Goal: Task Accomplishment & Management: Use online tool/utility

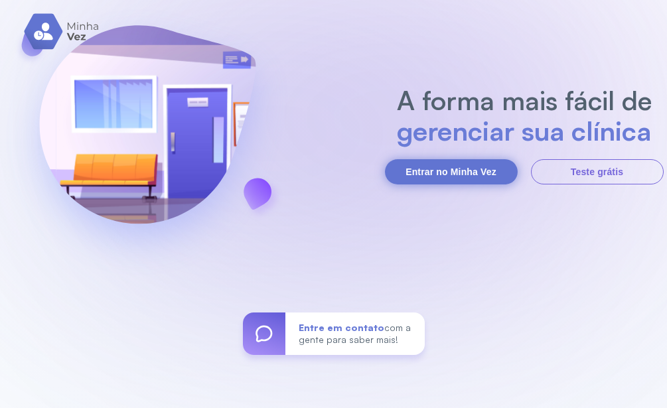
click at [461, 172] on button "Entrar no Minha Vez" at bounding box center [451, 171] width 133 height 25
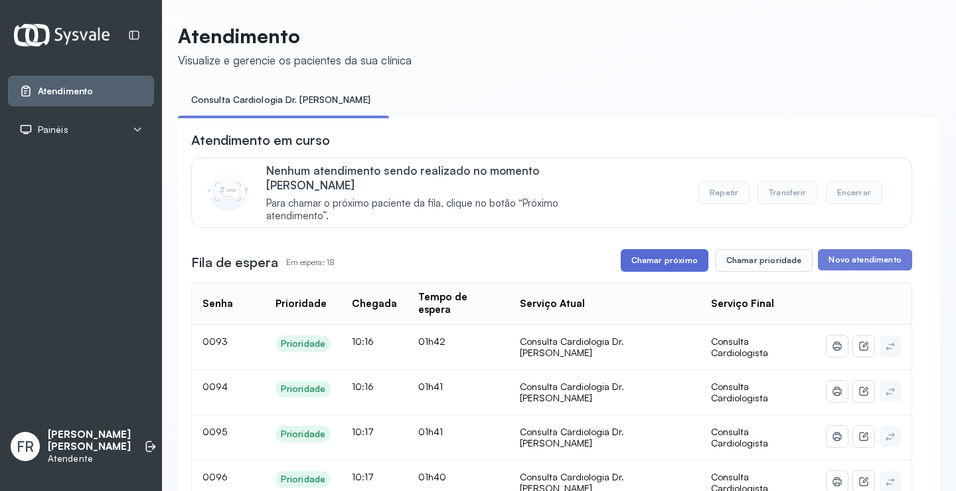
click at [647, 249] on button "Chamar próximo" at bounding box center [665, 260] width 88 height 23
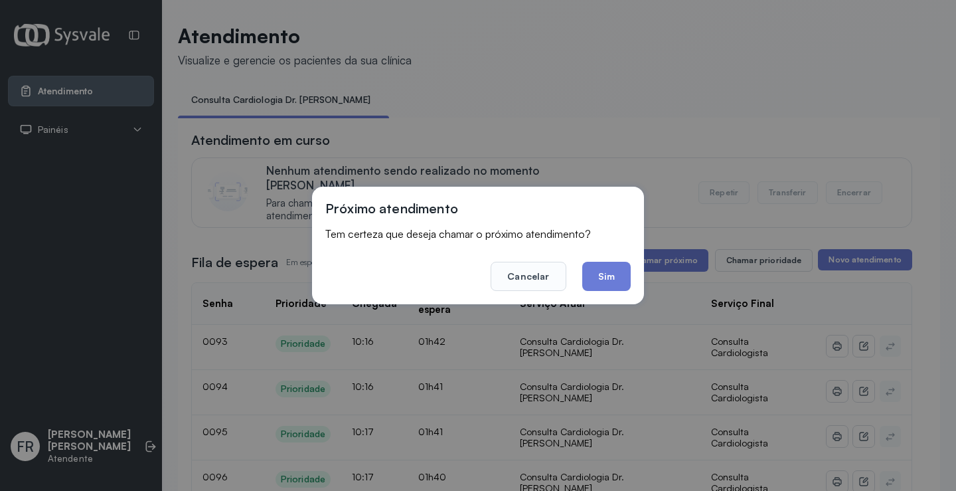
drag, startPoint x: 603, startPoint y: 278, endPoint x: 368, endPoint y: 52, distance: 325.9
click at [591, 268] on button "Sim" at bounding box center [606, 276] width 48 height 29
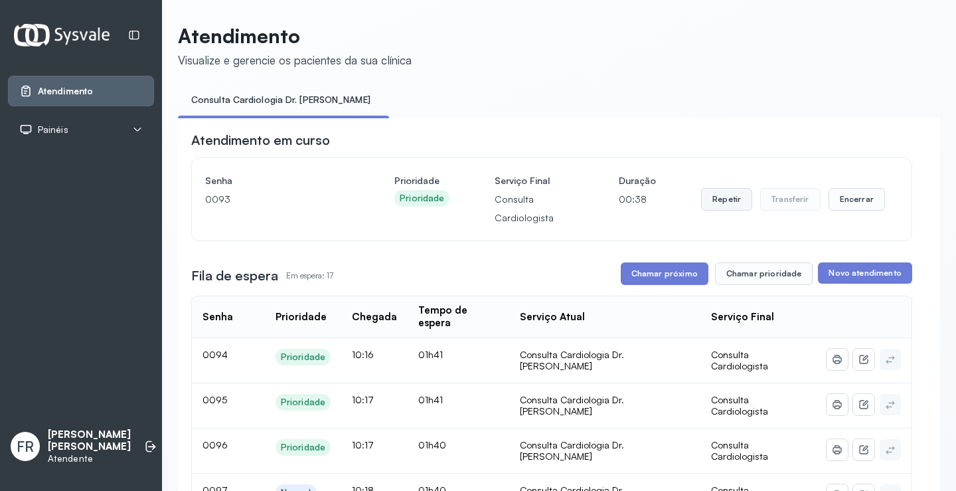
click at [667, 207] on button "Repetir" at bounding box center [726, 199] width 51 height 23
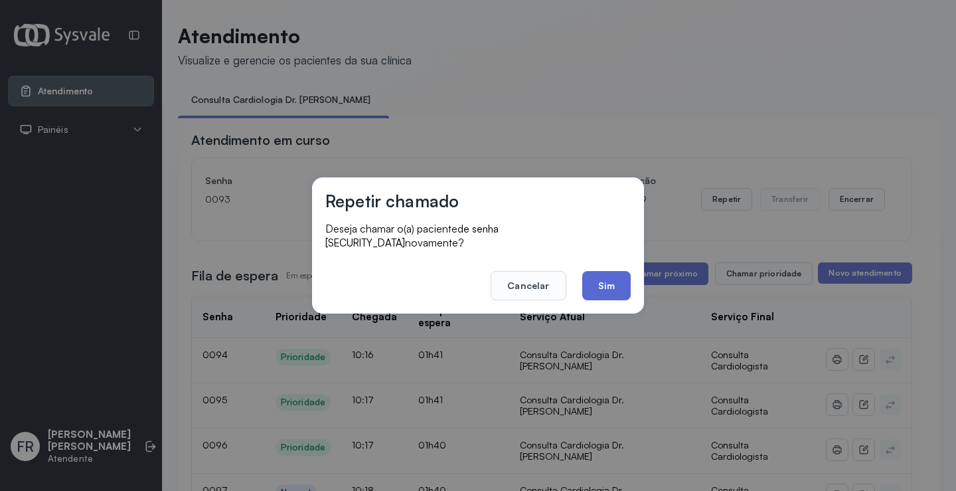
click at [601, 278] on button "Sim" at bounding box center [606, 285] width 48 height 29
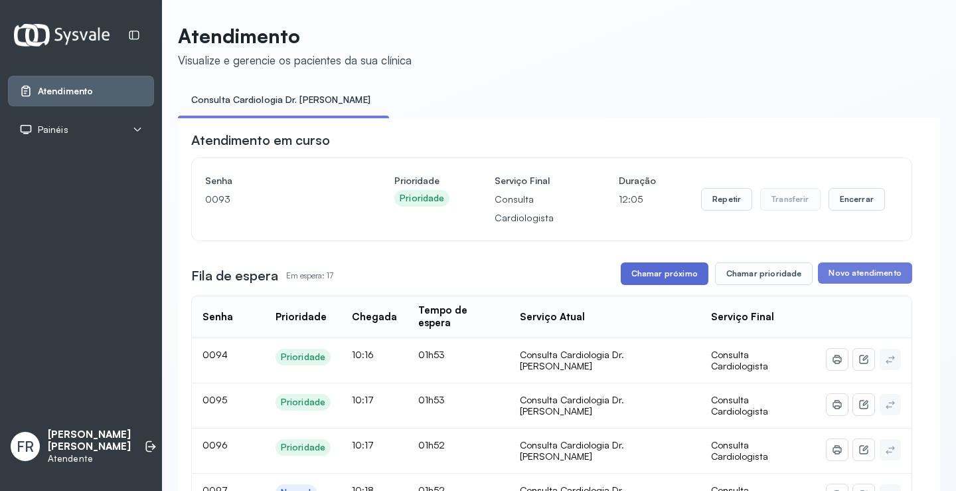
click at [664, 277] on button "Chamar próximo" at bounding box center [665, 273] width 88 height 23
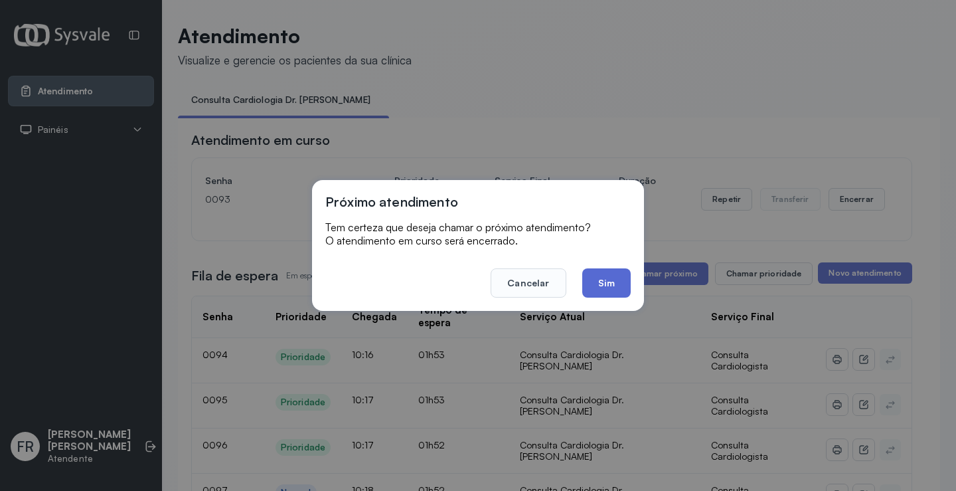
click at [616, 285] on button "Sim" at bounding box center [606, 282] width 48 height 29
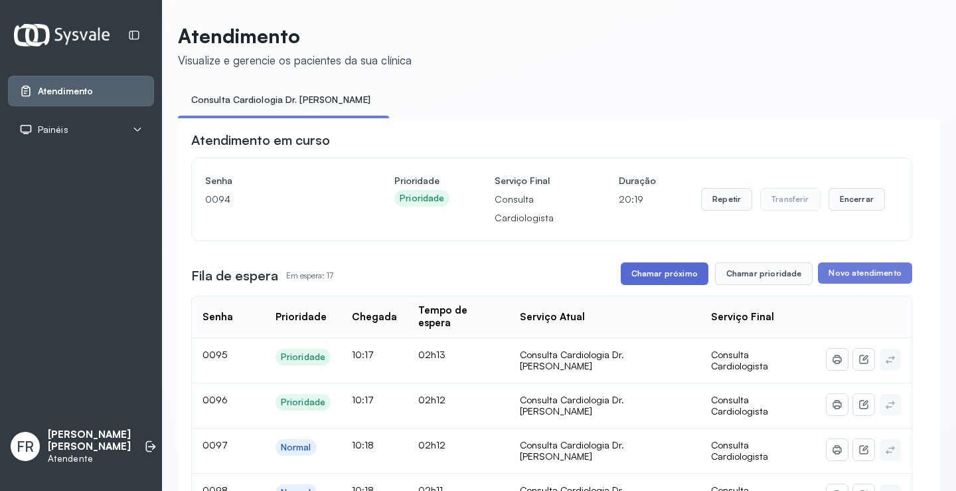
click at [659, 276] on button "Chamar próximo" at bounding box center [665, 273] width 88 height 23
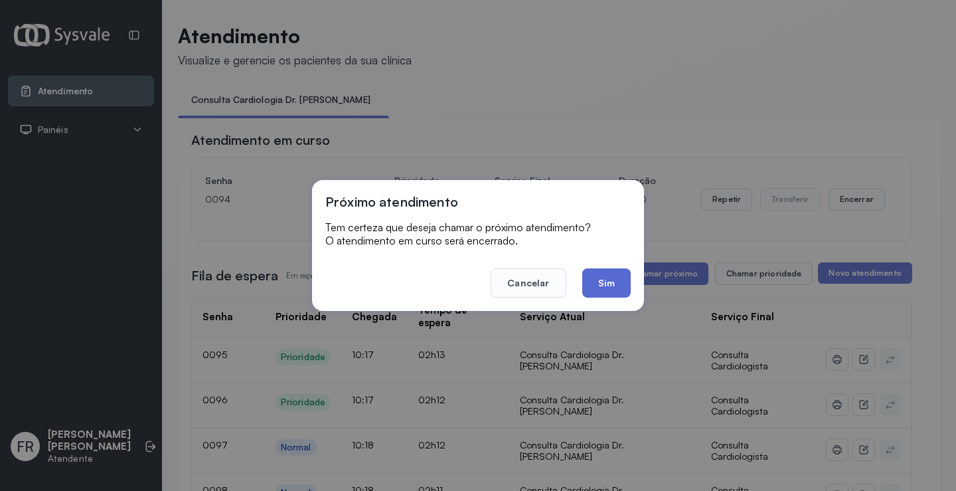
click at [606, 289] on button "Sim" at bounding box center [606, 282] width 48 height 29
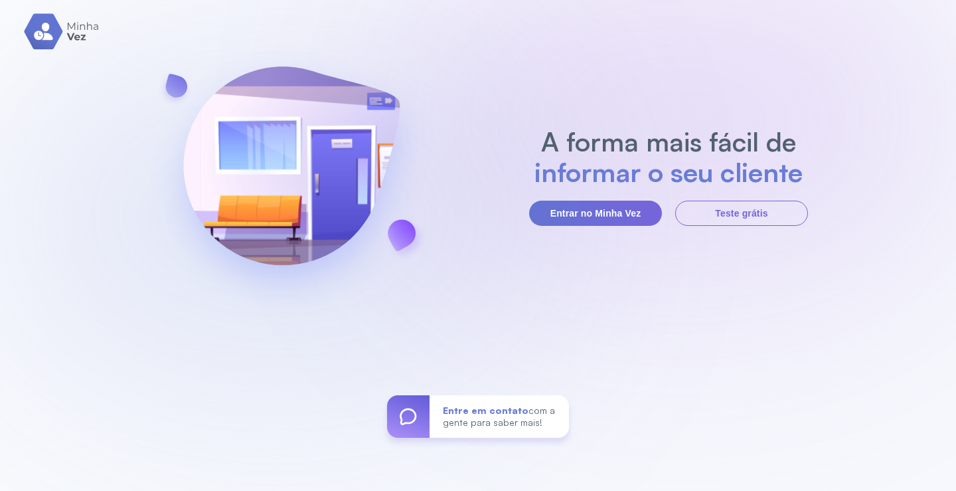
drag, startPoint x: 579, startPoint y: 205, endPoint x: 504, endPoint y: 151, distance: 92.3
click at [578, 206] on button "Entrar no Minha Vez" at bounding box center [595, 213] width 133 height 25
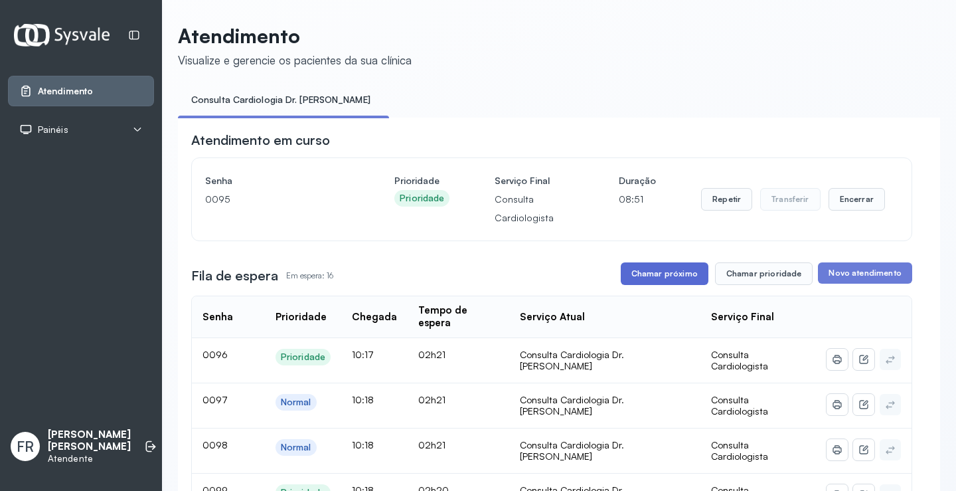
drag, startPoint x: 663, startPoint y: 275, endPoint x: 626, endPoint y: 268, distance: 38.4
click at [626, 268] on button "Chamar próximo" at bounding box center [665, 273] width 88 height 23
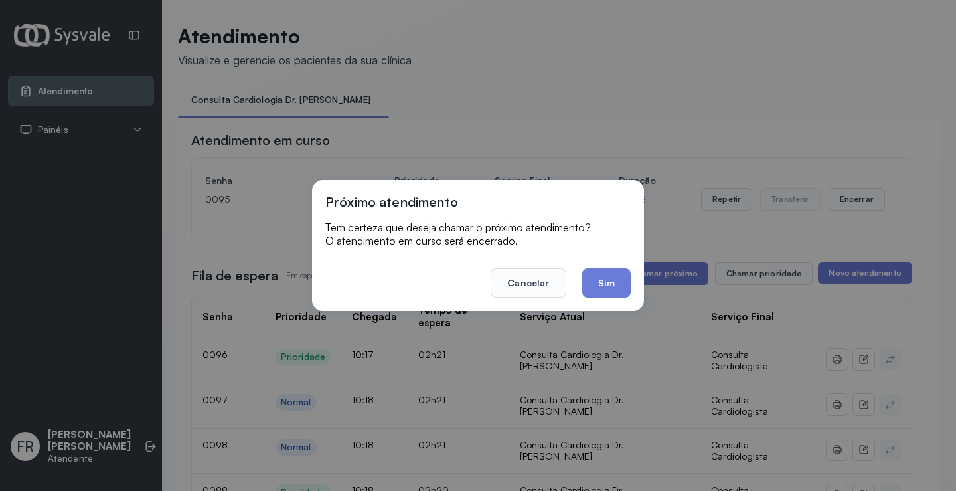
click at [604, 284] on button "Sim" at bounding box center [606, 282] width 48 height 29
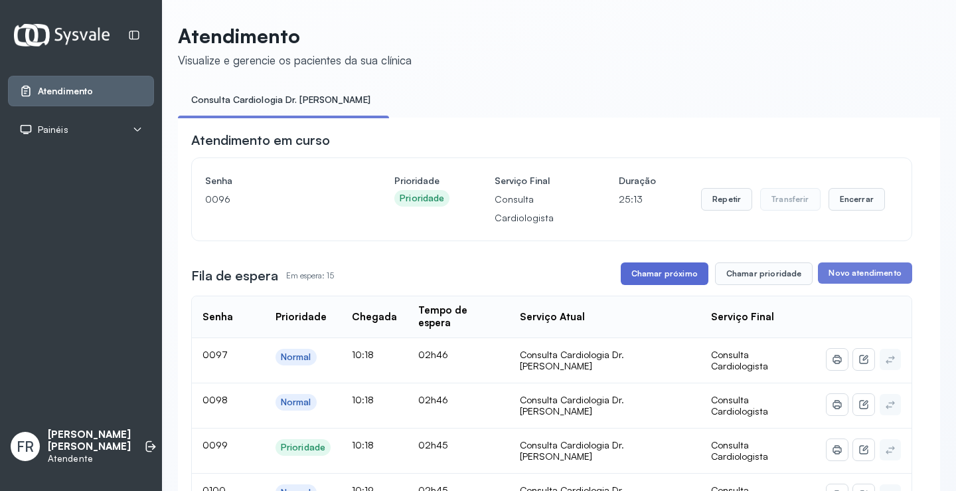
click at [671, 279] on button "Chamar próximo" at bounding box center [665, 273] width 88 height 23
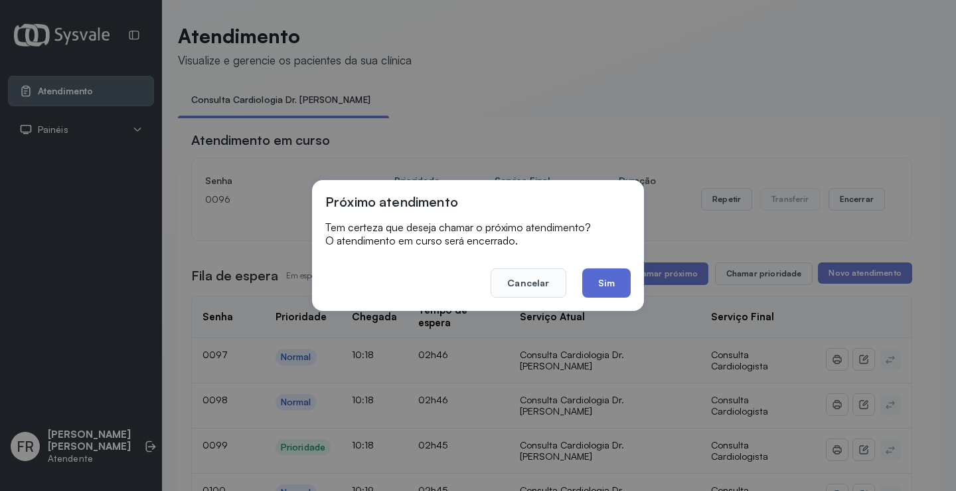
drag, startPoint x: 600, startPoint y: 278, endPoint x: 582, endPoint y: 269, distance: 19.6
click at [598, 278] on button "Sim" at bounding box center [606, 282] width 48 height 29
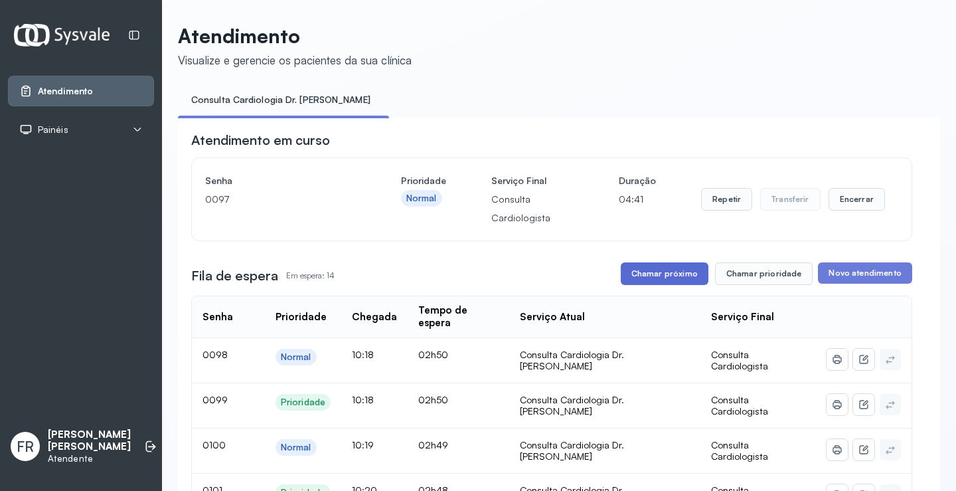
click at [668, 278] on button "Chamar próximo" at bounding box center [665, 273] width 88 height 23
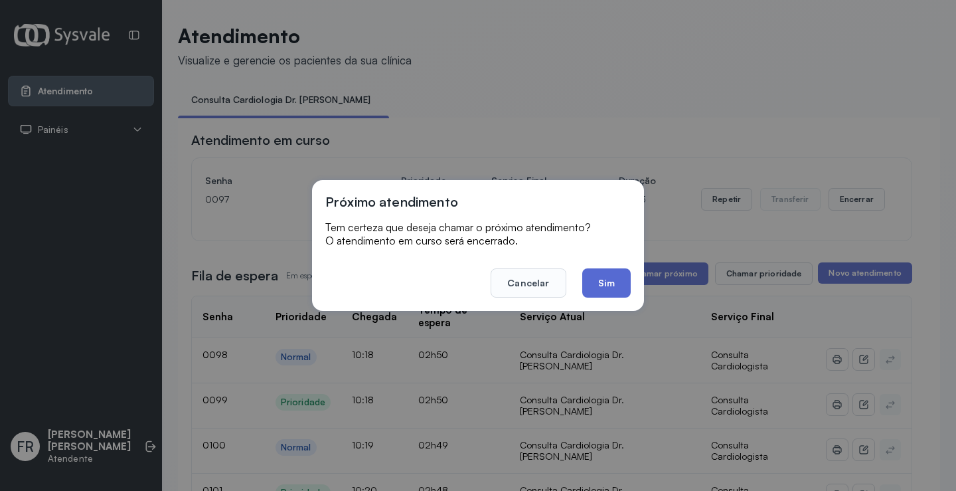
click at [614, 276] on button "Sim" at bounding box center [606, 282] width 48 height 29
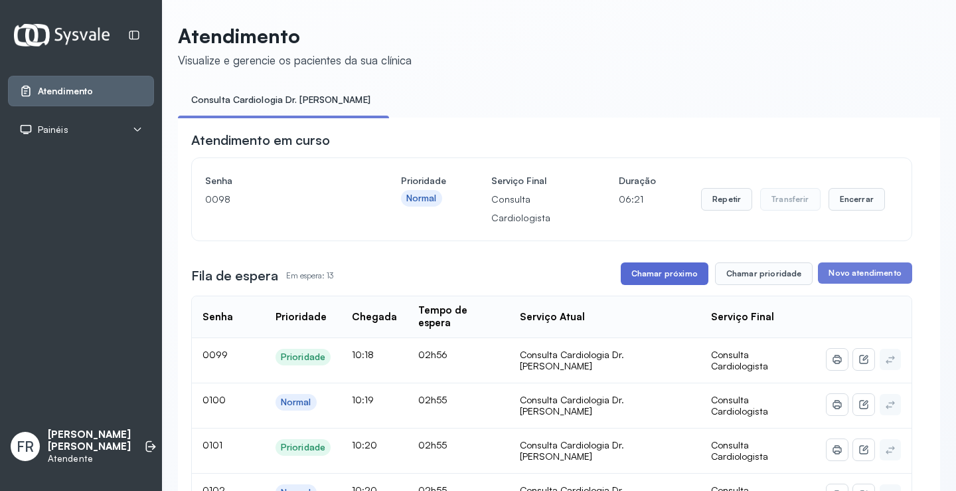
click at [669, 278] on button "Chamar próximo" at bounding box center [665, 273] width 88 height 23
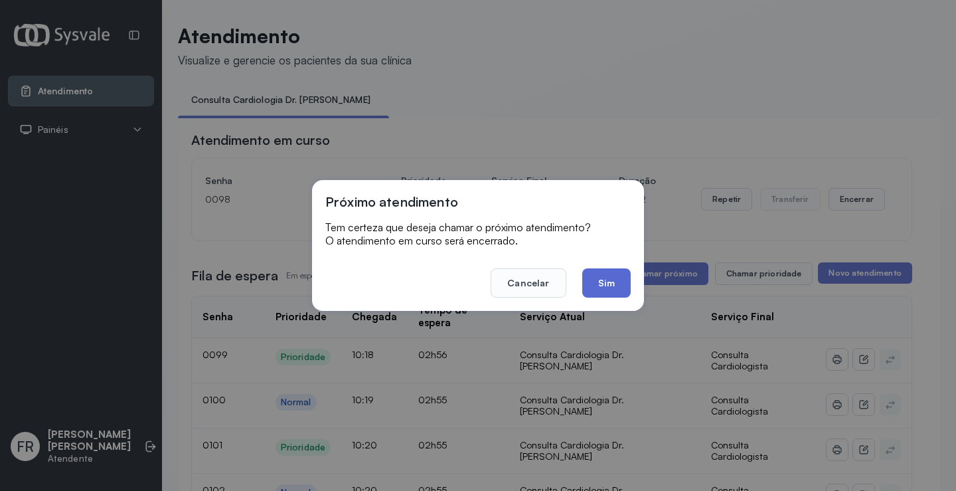
click at [606, 279] on button "Sim" at bounding box center [606, 282] width 48 height 29
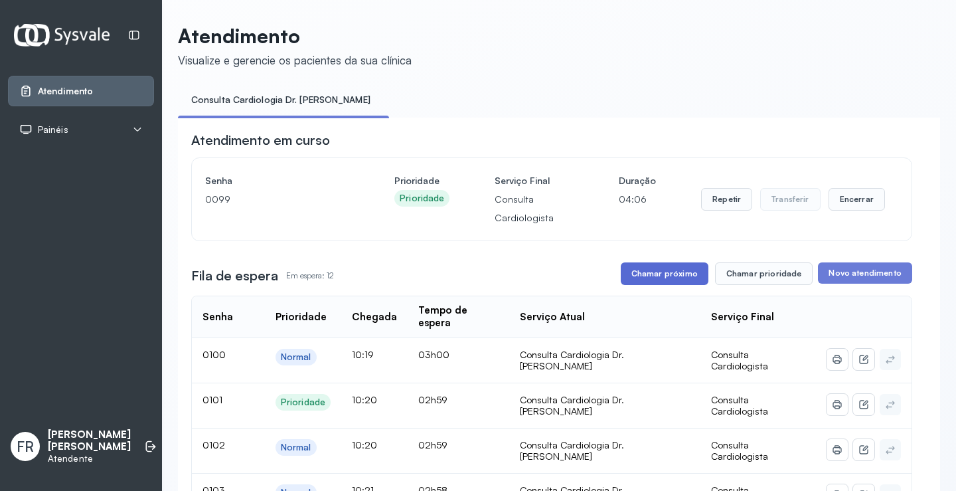
click at [665, 277] on button "Chamar próximo" at bounding box center [665, 273] width 88 height 23
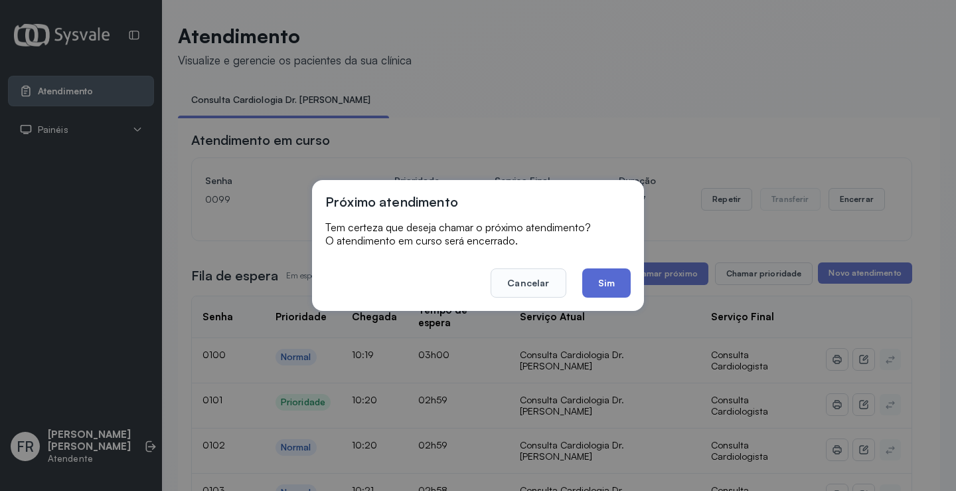
click at [590, 275] on button "Sim" at bounding box center [606, 282] width 48 height 29
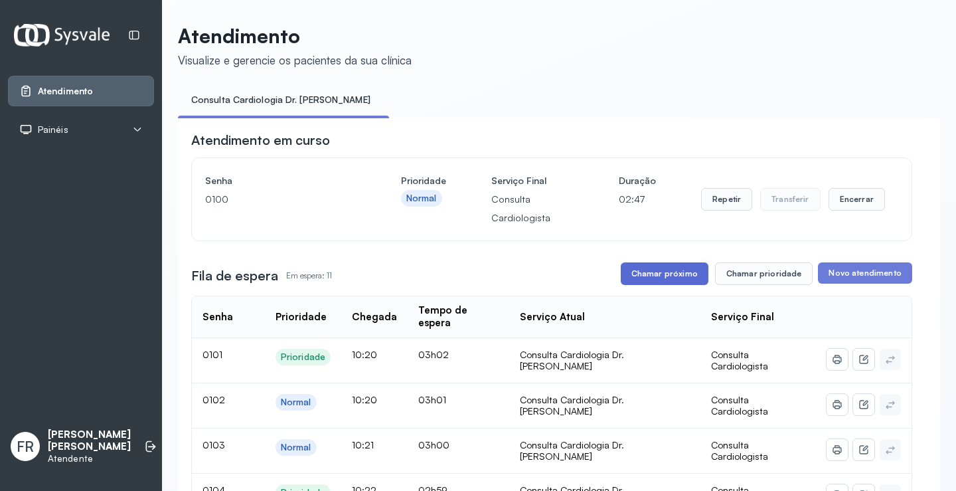
drag, startPoint x: 656, startPoint y: 278, endPoint x: 653, endPoint y: 271, distance: 8.0
click at [653, 271] on button "Chamar próximo" at bounding box center [665, 273] width 88 height 23
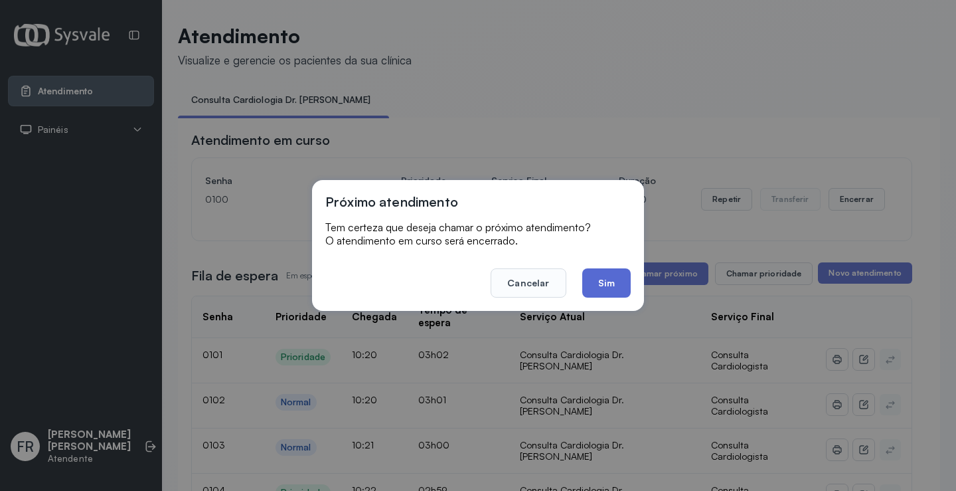
click at [605, 281] on button "Sim" at bounding box center [606, 282] width 48 height 29
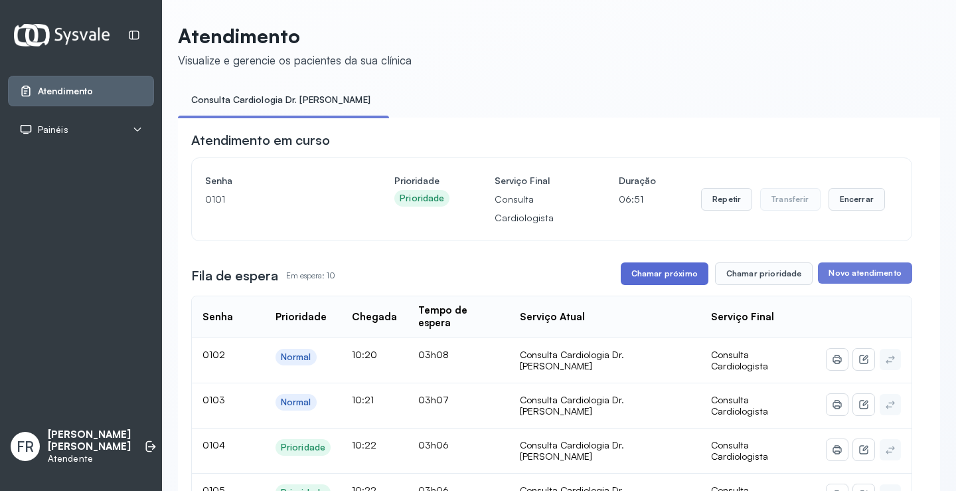
click at [665, 271] on button "Chamar próximo" at bounding box center [665, 273] width 88 height 23
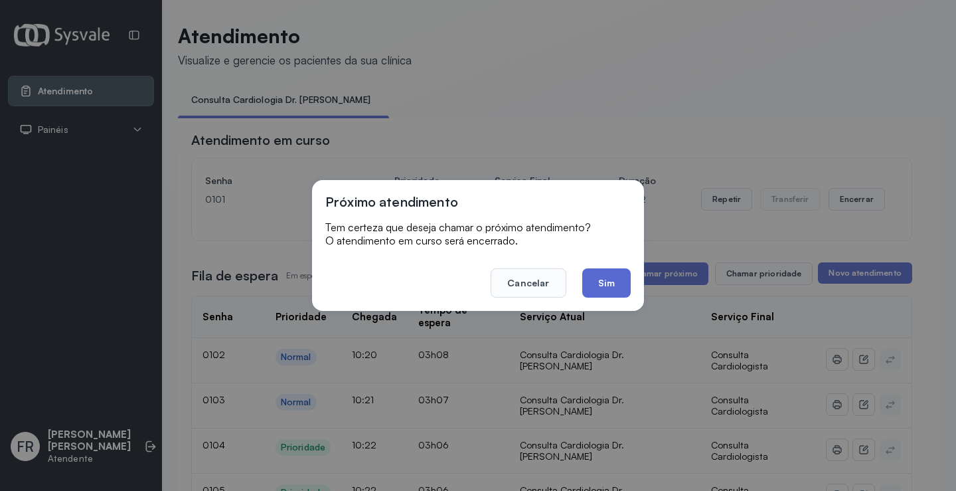
click at [605, 284] on button "Sim" at bounding box center [606, 282] width 48 height 29
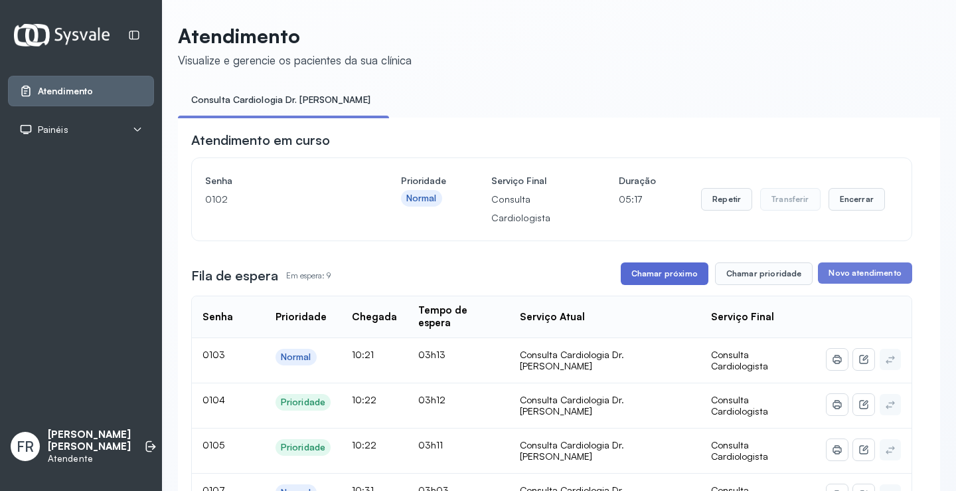
click at [647, 277] on button "Chamar próximo" at bounding box center [665, 273] width 88 height 23
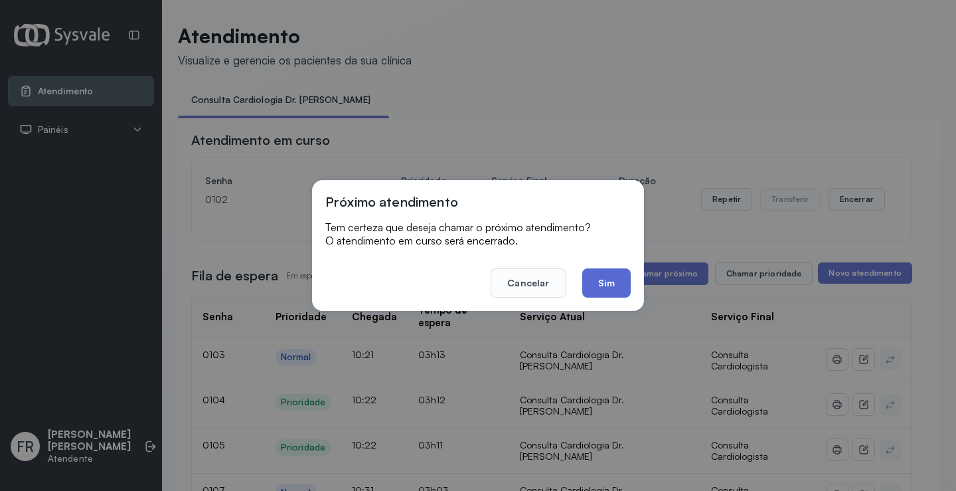
click at [616, 287] on button "Sim" at bounding box center [606, 282] width 48 height 29
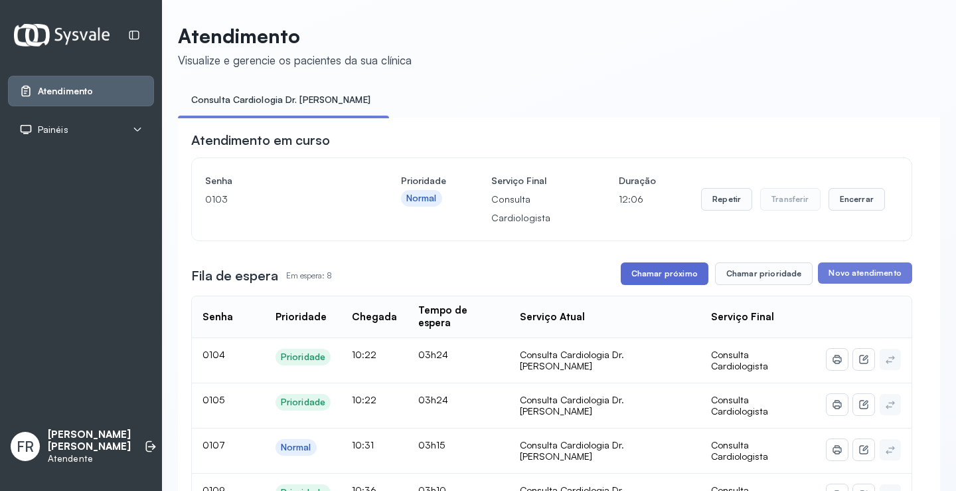
click at [665, 272] on button "Chamar próximo" at bounding box center [665, 273] width 88 height 23
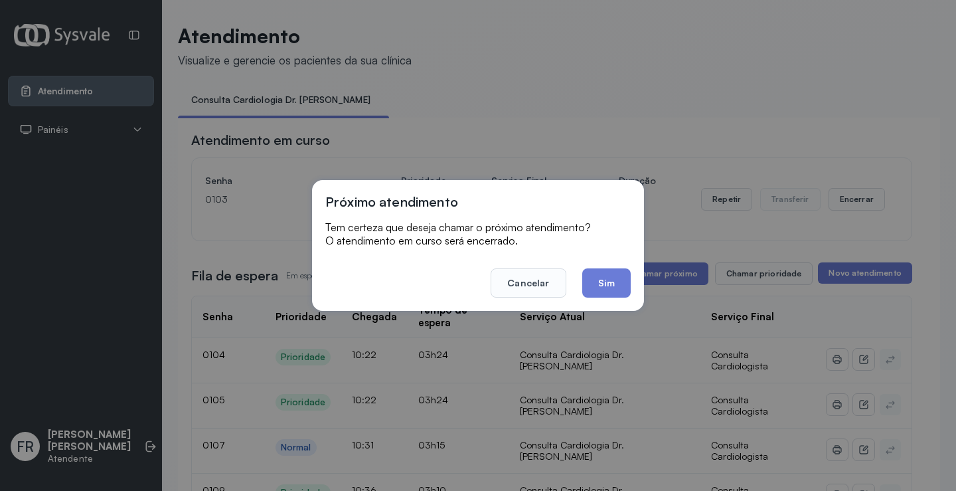
drag, startPoint x: 600, startPoint y: 286, endPoint x: 550, endPoint y: 187, distance: 111.4
click at [596, 275] on button "Sim" at bounding box center [606, 282] width 48 height 29
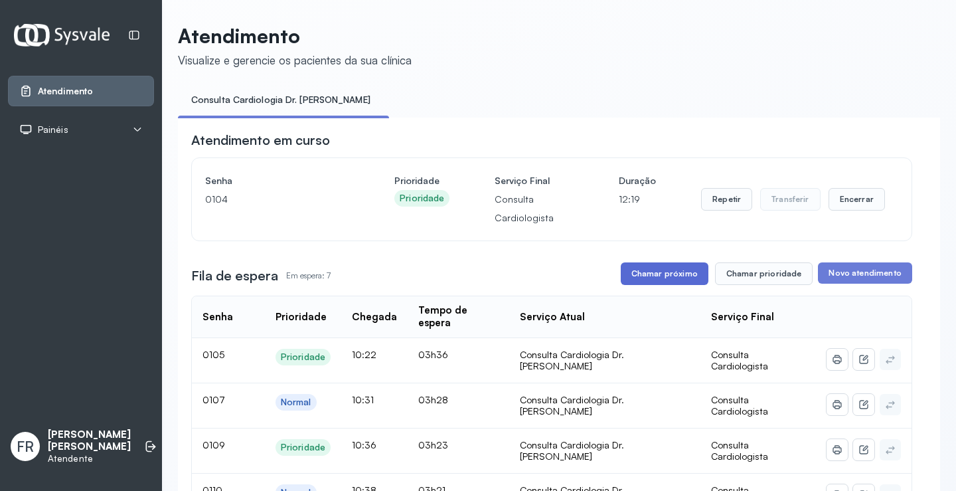
click at [639, 274] on button "Chamar próximo" at bounding box center [665, 273] width 88 height 23
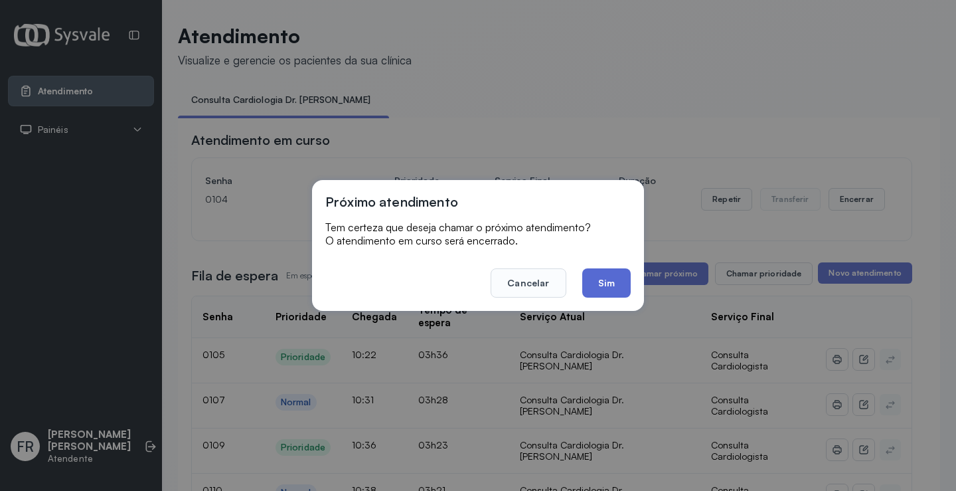
click at [602, 281] on button "Sim" at bounding box center [606, 282] width 48 height 29
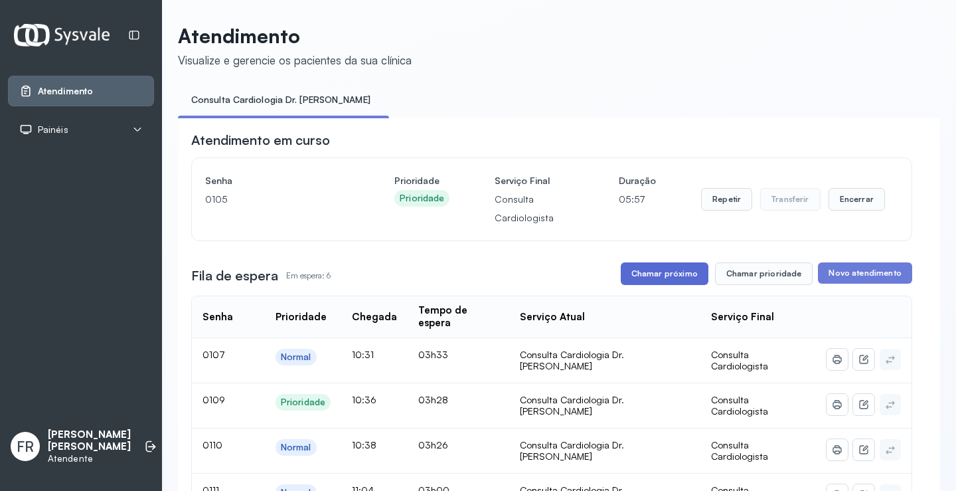
click at [662, 276] on button "Chamar próximo" at bounding box center [665, 273] width 88 height 23
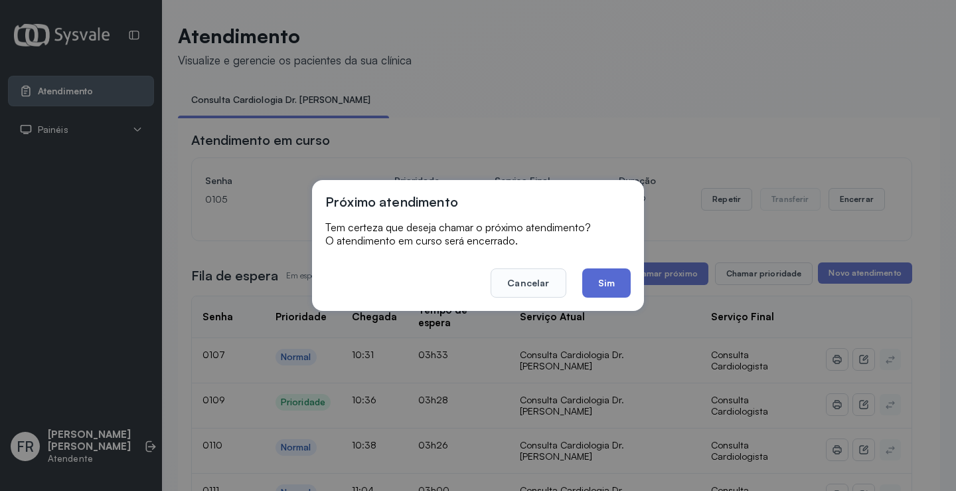
click at [607, 280] on button "Sim" at bounding box center [606, 282] width 48 height 29
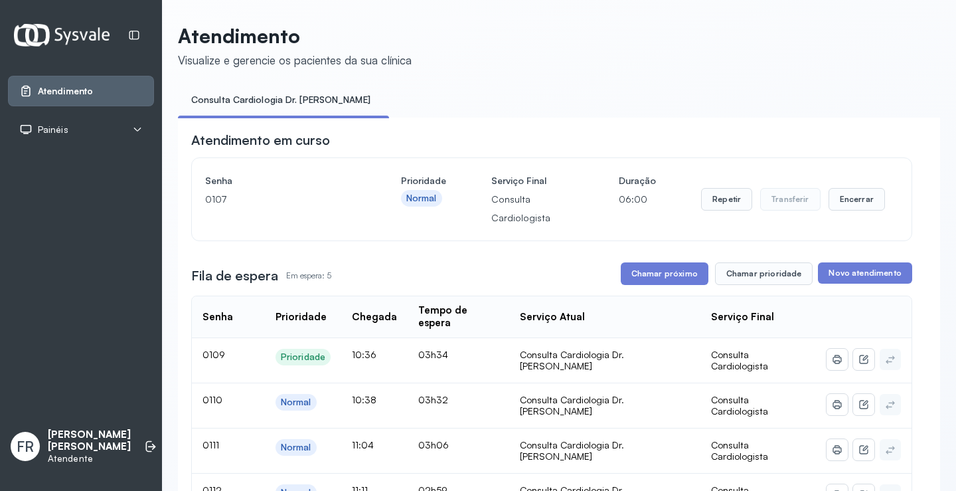
drag, startPoint x: 653, startPoint y: 272, endPoint x: 549, endPoint y: 154, distance: 157.6
click at [720, 203] on button "Repetir" at bounding box center [726, 199] width 51 height 23
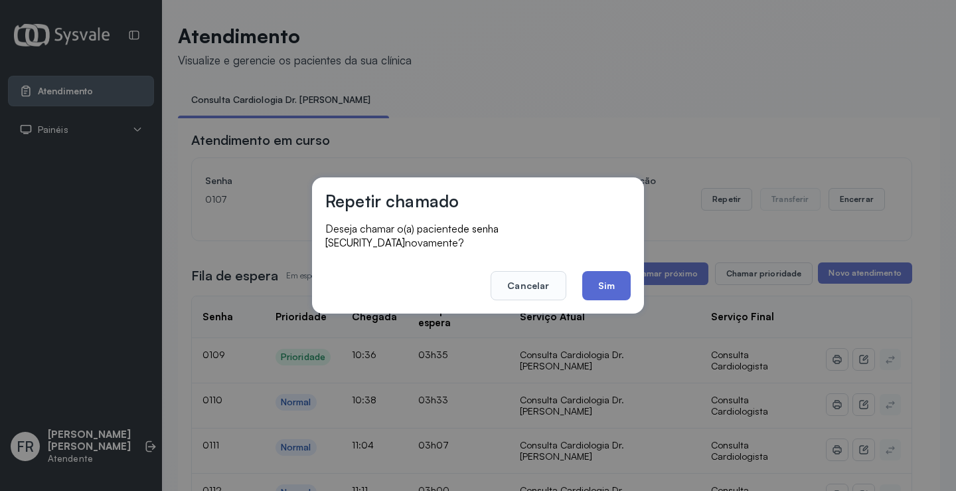
click at [604, 278] on button "Sim" at bounding box center [606, 285] width 48 height 29
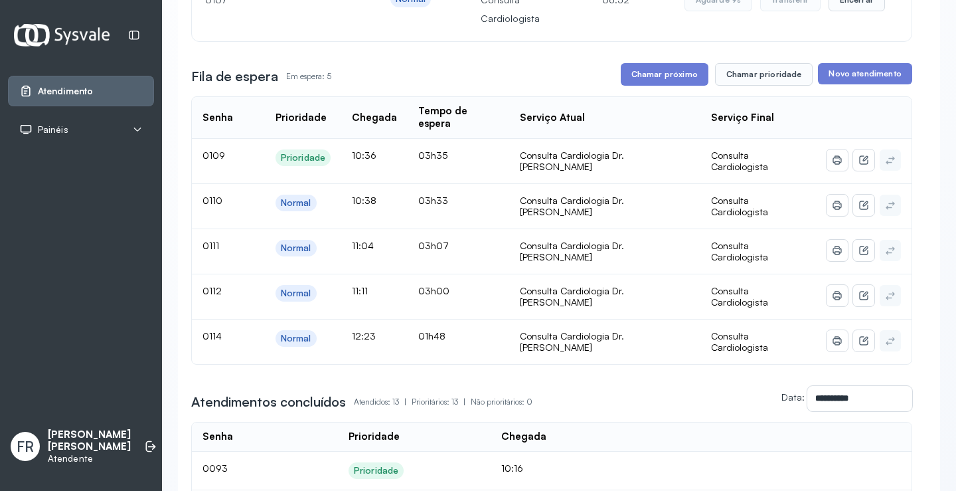
scroll to position [133, 0]
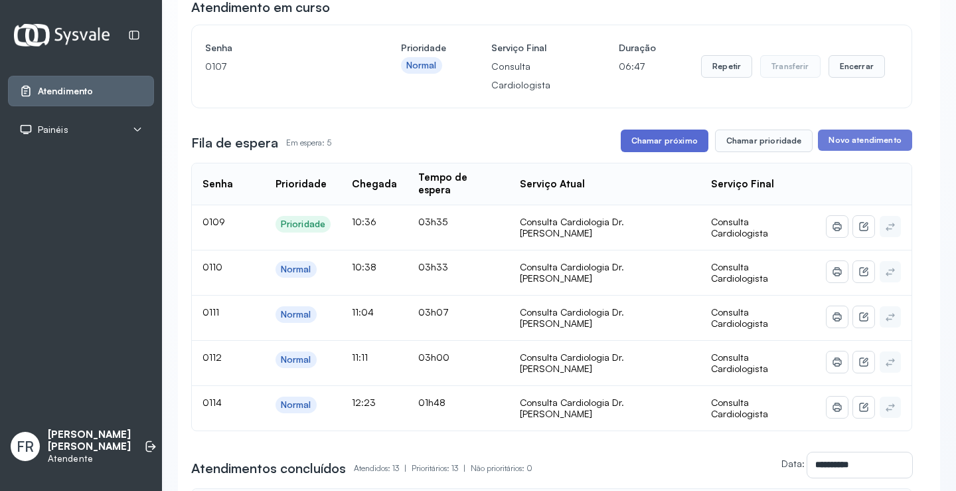
click at [663, 137] on button "Chamar próximo" at bounding box center [665, 140] width 88 height 23
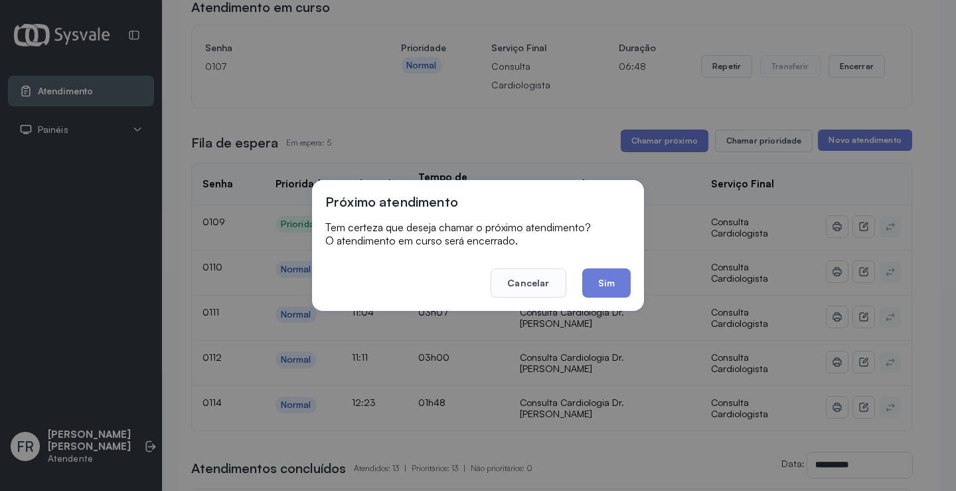
drag, startPoint x: 610, startPoint y: 283, endPoint x: 569, endPoint y: 241, distance: 58.7
click at [610, 282] on button "Sim" at bounding box center [606, 282] width 48 height 29
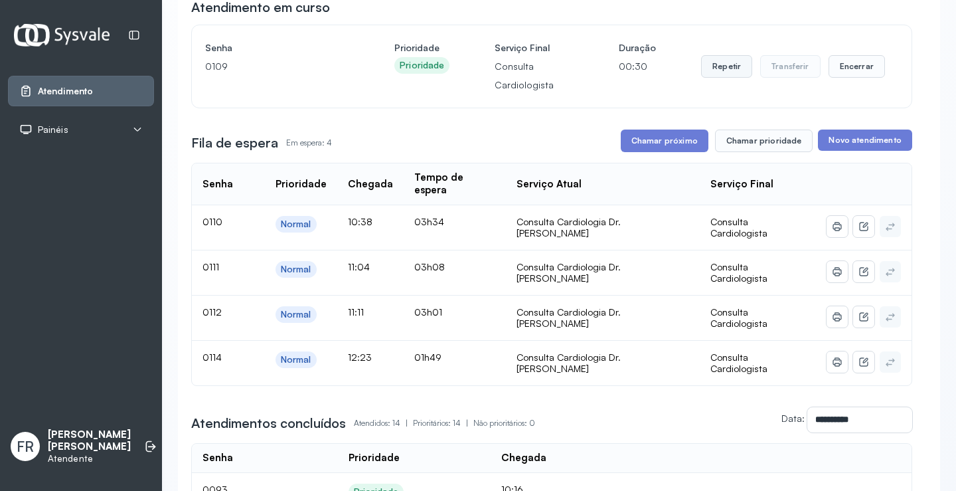
click at [718, 69] on button "Repetir" at bounding box center [726, 66] width 51 height 23
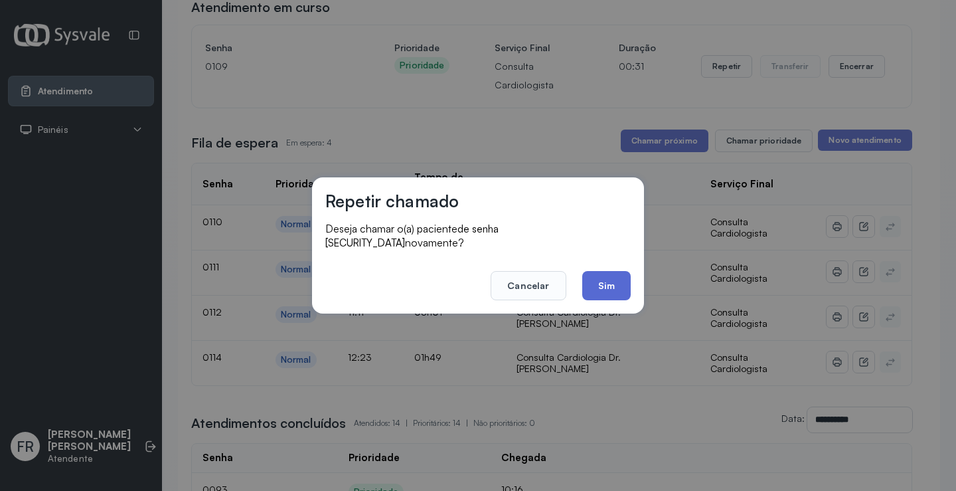
click at [614, 273] on button "Sim" at bounding box center [606, 285] width 48 height 29
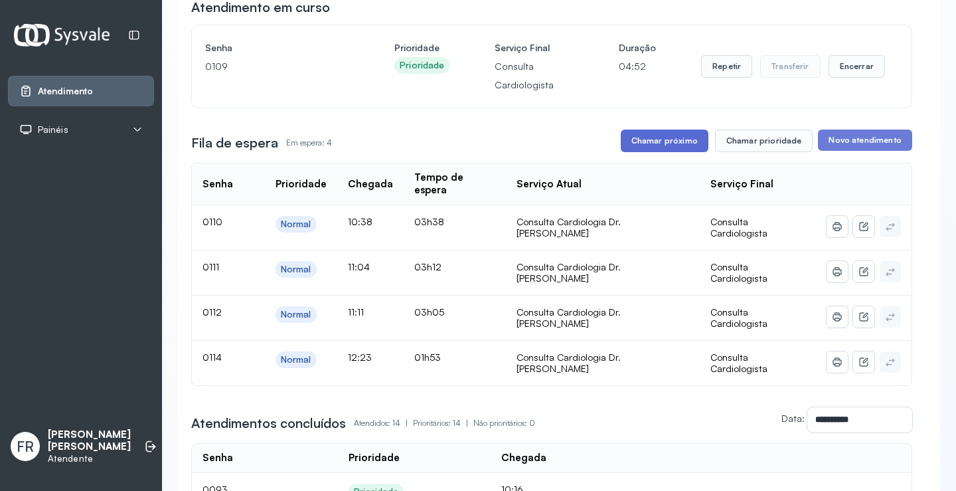
drag, startPoint x: 655, startPoint y: 142, endPoint x: 641, endPoint y: 139, distance: 15.0
click at [641, 139] on button "Chamar próximo" at bounding box center [665, 140] width 88 height 23
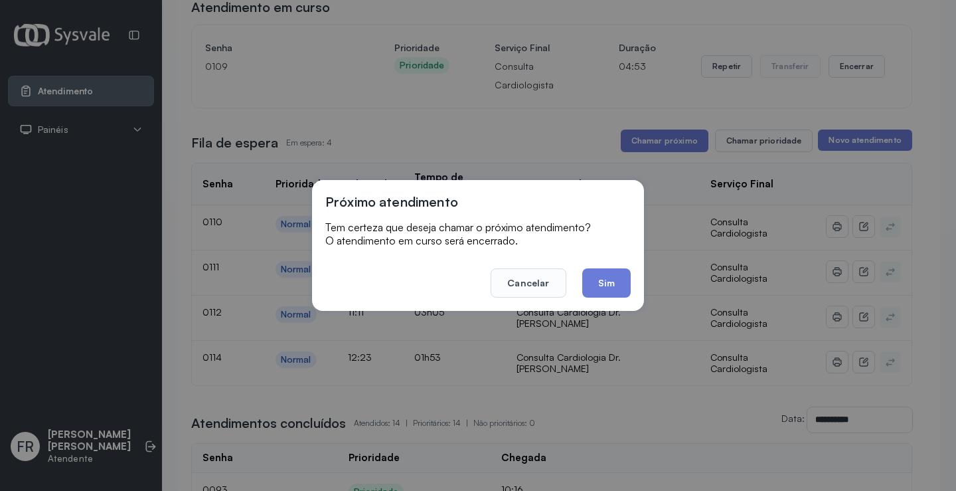
click at [604, 290] on button "Sim" at bounding box center [606, 282] width 48 height 29
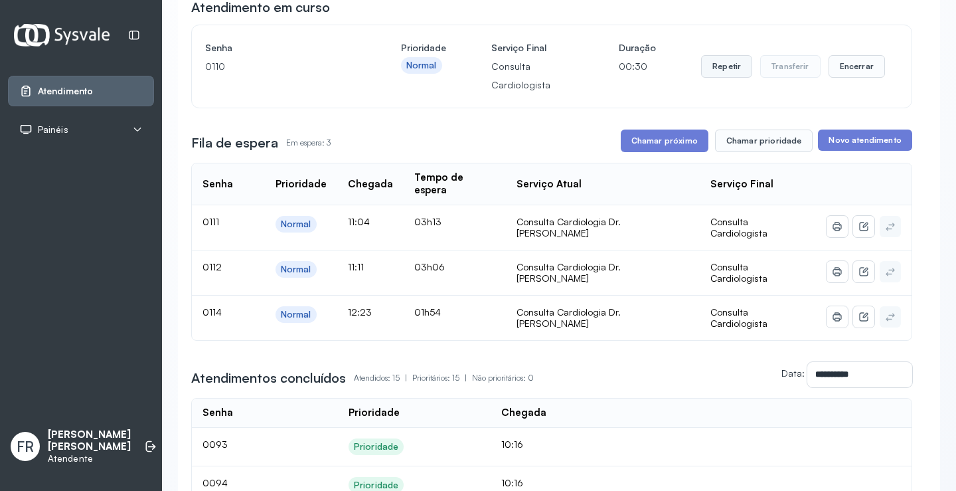
click at [714, 68] on button "Repetir" at bounding box center [726, 66] width 51 height 23
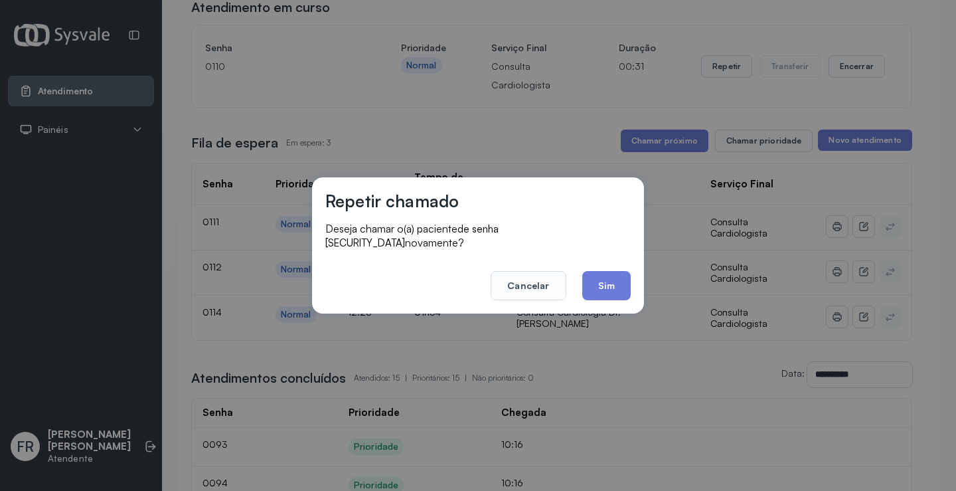
drag, startPoint x: 606, startPoint y: 276, endPoint x: 594, endPoint y: 263, distance: 17.9
click at [605, 276] on button "Sim" at bounding box center [606, 285] width 48 height 29
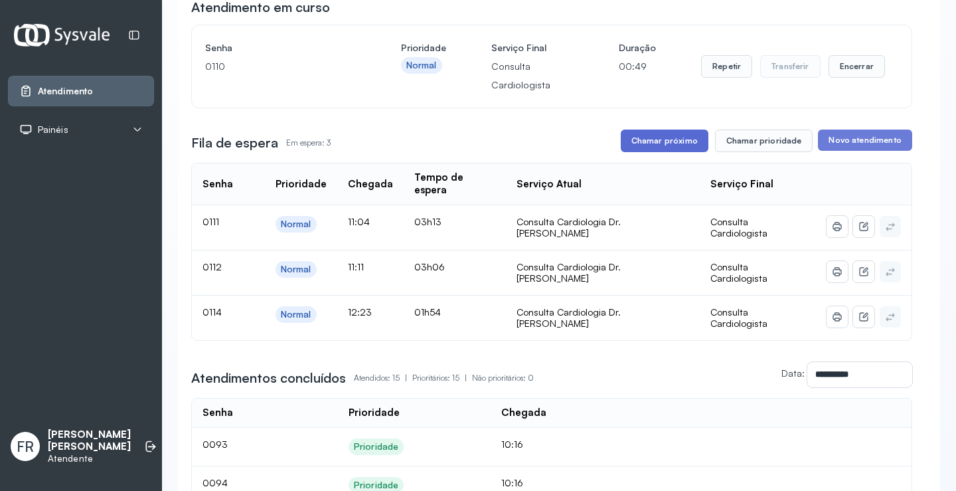
click at [649, 145] on button "Chamar próximo" at bounding box center [665, 140] width 88 height 23
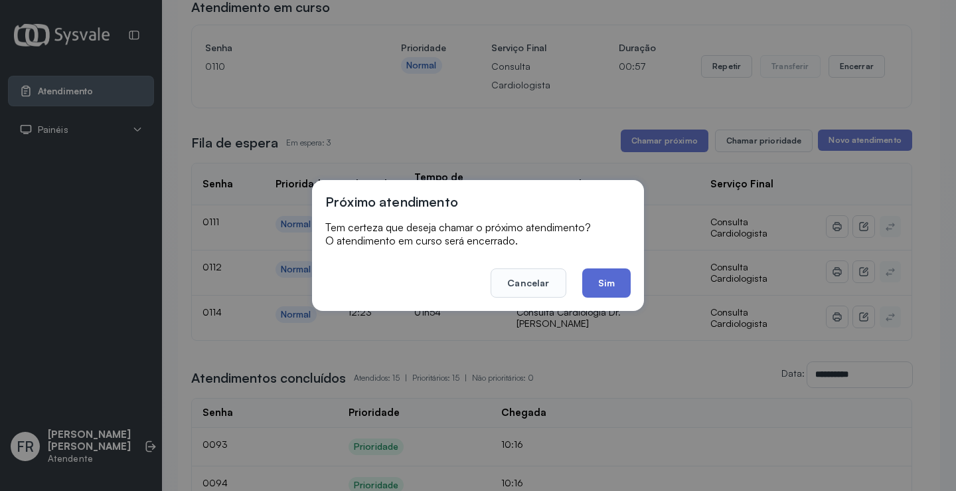
click at [604, 284] on button "Sim" at bounding box center [606, 282] width 48 height 29
